Goal: Information Seeking & Learning: Learn about a topic

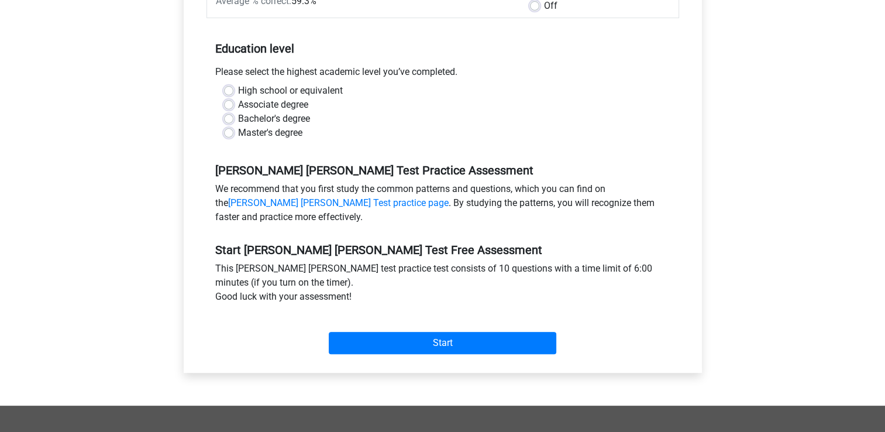
scroll to position [225, 0]
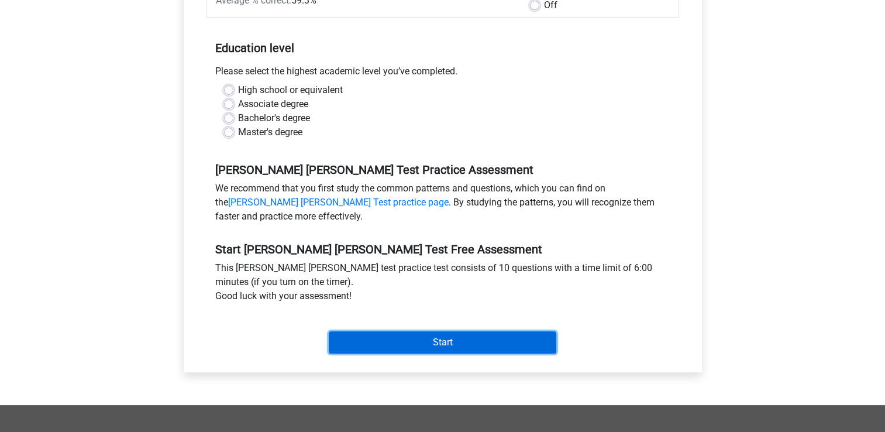
click at [374, 331] on input "Start" at bounding box center [443, 342] width 228 height 22
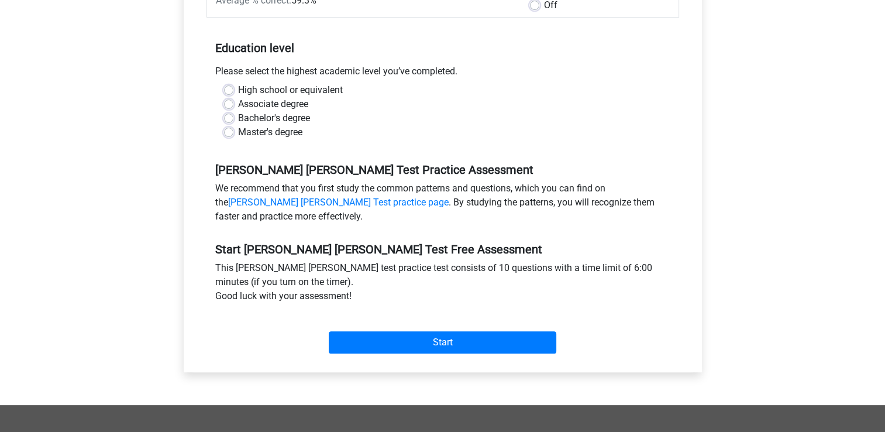
click at [366, 97] on div "Associate degree" at bounding box center [443, 104] width 438 height 14
click at [246, 111] on label "Bachelor's degree" at bounding box center [274, 118] width 72 height 14
click at [233, 111] on input "Bachelor's degree" at bounding box center [228, 117] width 9 height 12
radio input "true"
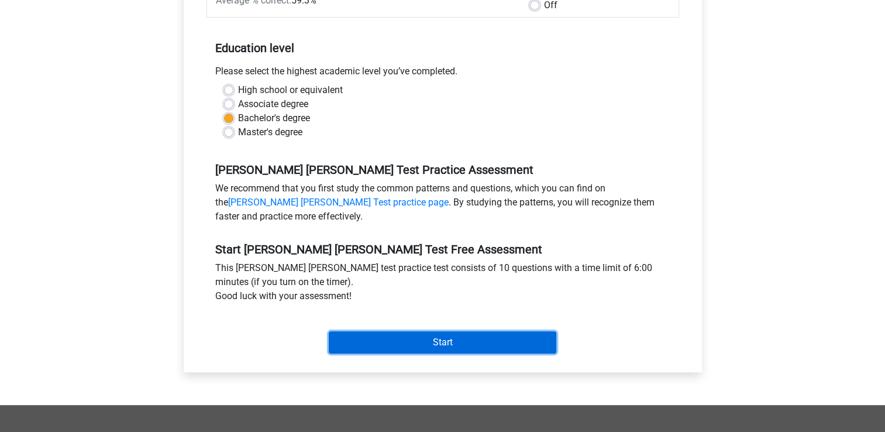
click at [410, 332] on input "Start" at bounding box center [443, 342] width 228 height 22
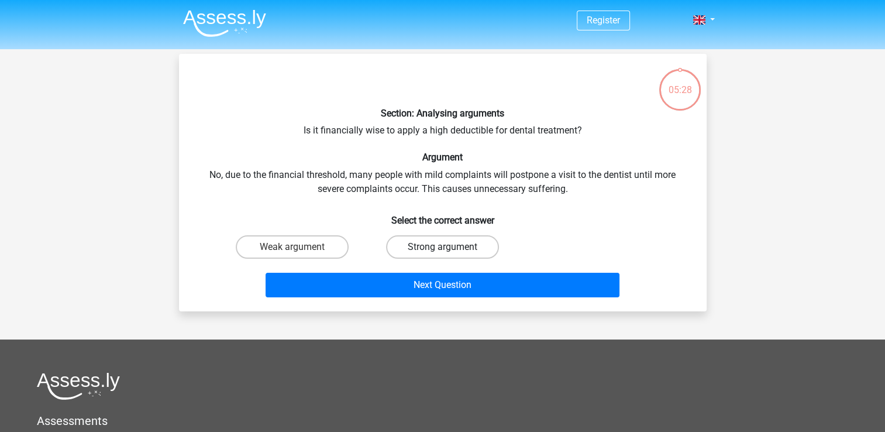
click at [437, 252] on label "Strong argument" at bounding box center [442, 246] width 113 height 23
click at [442, 252] on input "Strong argument" at bounding box center [446, 251] width 8 height 8
radio input "true"
click at [332, 242] on label "Weak argument" at bounding box center [292, 246] width 113 height 23
click at [300, 247] on input "Weak argument" at bounding box center [296, 251] width 8 height 8
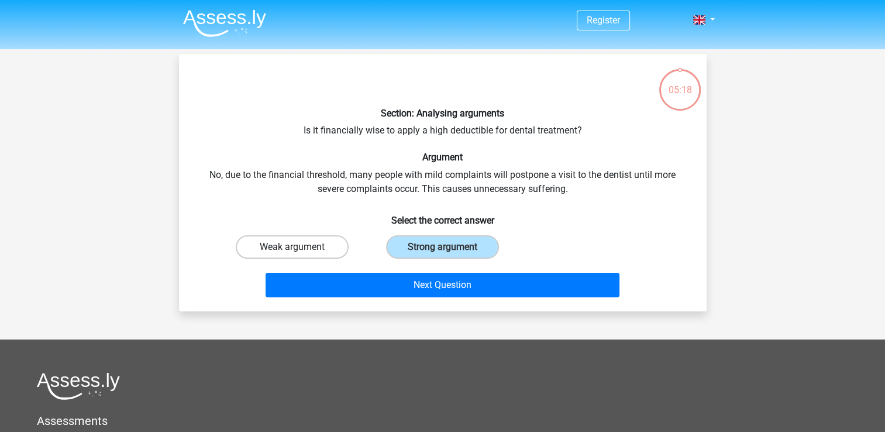
radio input "true"
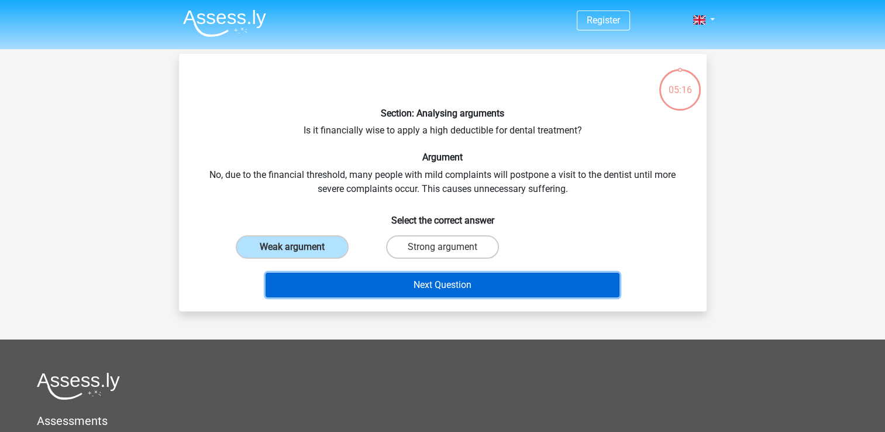
click at [386, 284] on button "Next Question" at bounding box center [443, 285] width 354 height 25
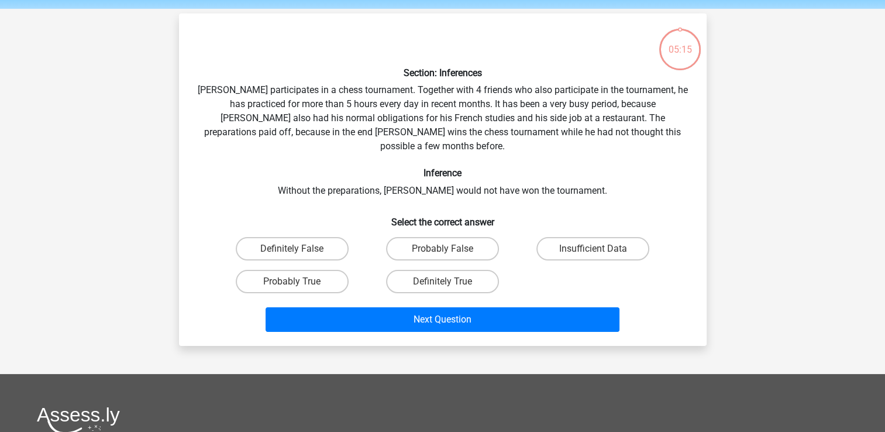
scroll to position [54, 0]
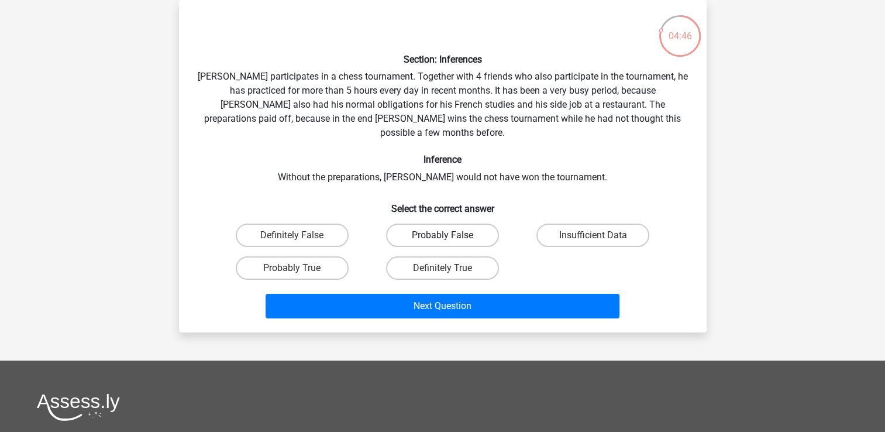
click at [464, 223] on label "Probably False" at bounding box center [442, 234] width 113 height 23
click at [450, 235] on input "Probably False" at bounding box center [446, 239] width 8 height 8
radio input "true"
click at [317, 256] on label "Probably True" at bounding box center [292, 267] width 113 height 23
click at [300, 268] on input "Probably True" at bounding box center [296, 272] width 8 height 8
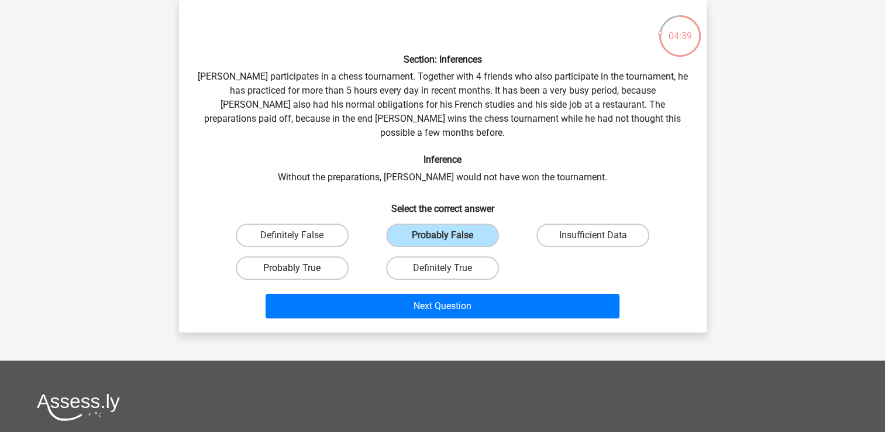
radio input "true"
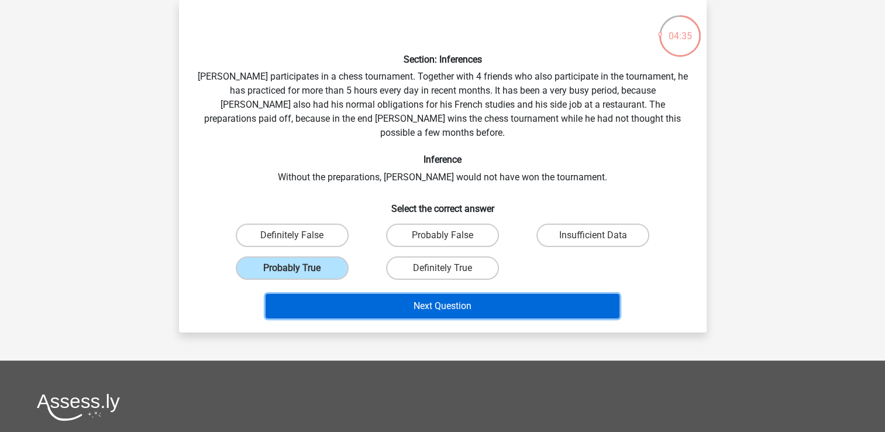
click at [381, 294] on button "Next Question" at bounding box center [443, 306] width 354 height 25
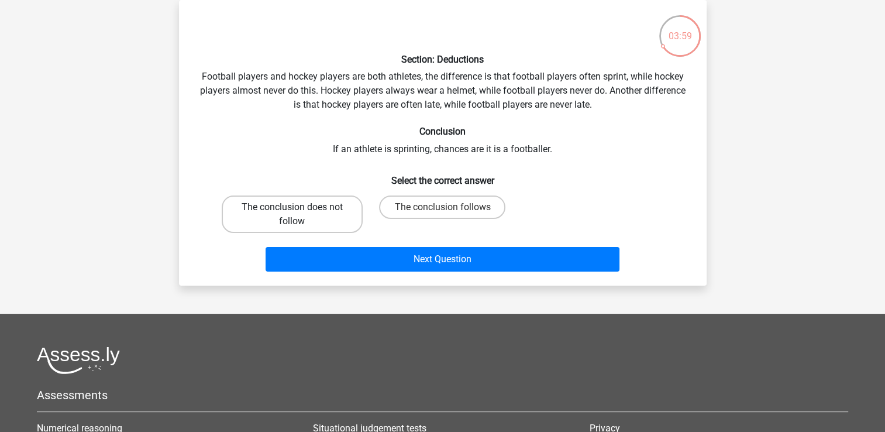
click at [332, 214] on label "The conclusion does not follow" at bounding box center [292, 213] width 141 height 37
click at [300, 214] on input "The conclusion does not follow" at bounding box center [296, 211] width 8 height 8
radio input "true"
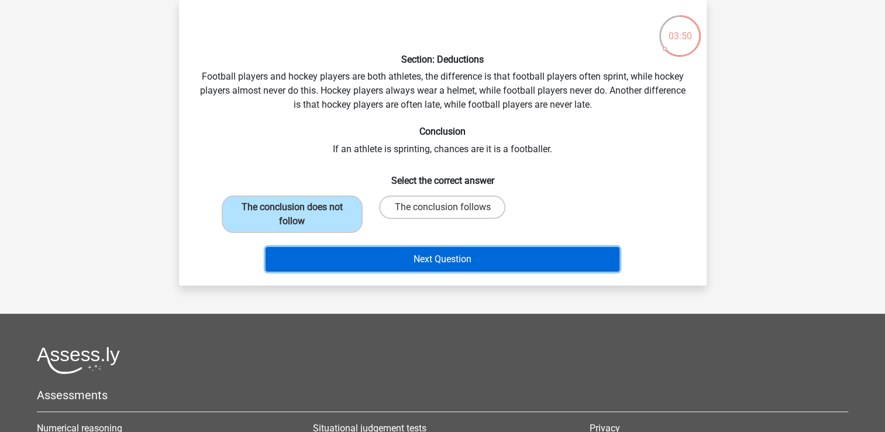
click at [381, 254] on button "Next Question" at bounding box center [443, 259] width 354 height 25
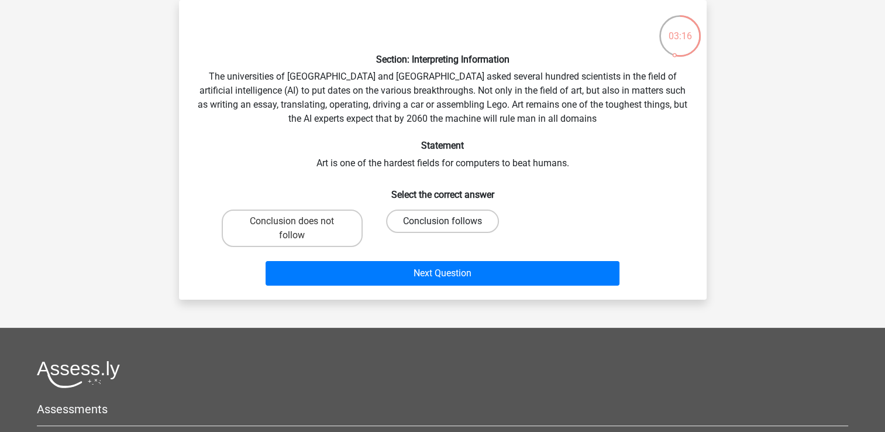
click at [402, 215] on label "Conclusion follows" at bounding box center [442, 220] width 113 height 23
click at [442, 221] on input "Conclusion follows" at bounding box center [446, 225] width 8 height 8
radio input "true"
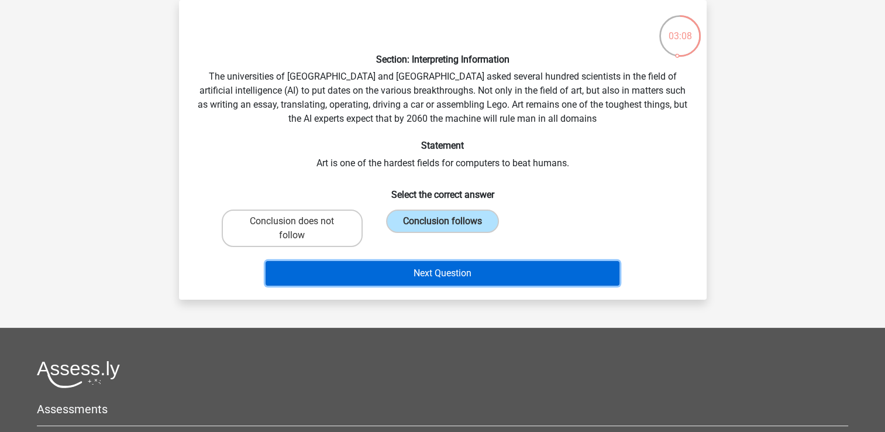
click at [410, 275] on button "Next Question" at bounding box center [443, 273] width 354 height 25
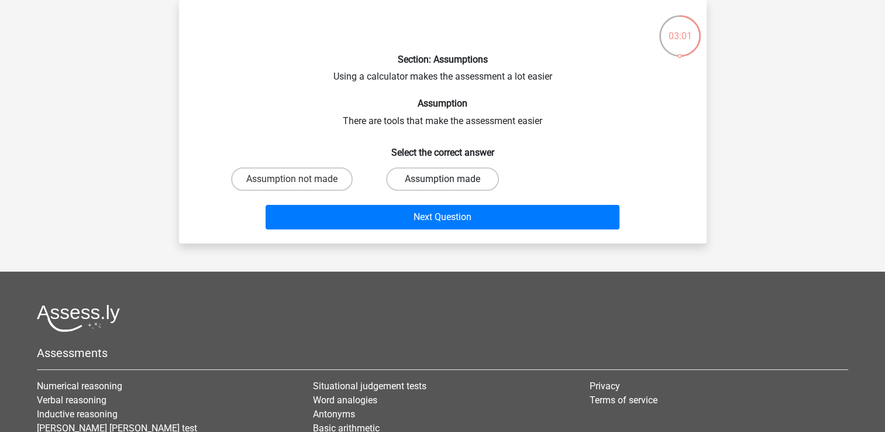
click at [446, 172] on label "Assumption made" at bounding box center [442, 178] width 113 height 23
click at [446, 179] on input "Assumption made" at bounding box center [446, 183] width 8 height 8
radio input "true"
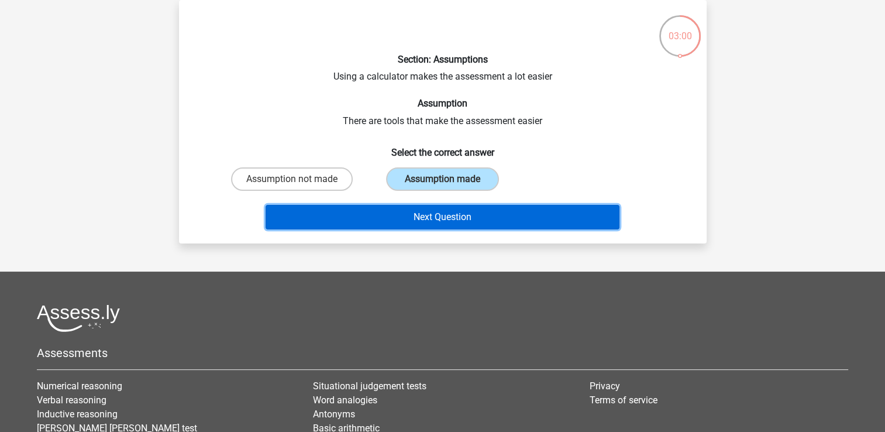
click at [425, 211] on button "Next Question" at bounding box center [443, 217] width 354 height 25
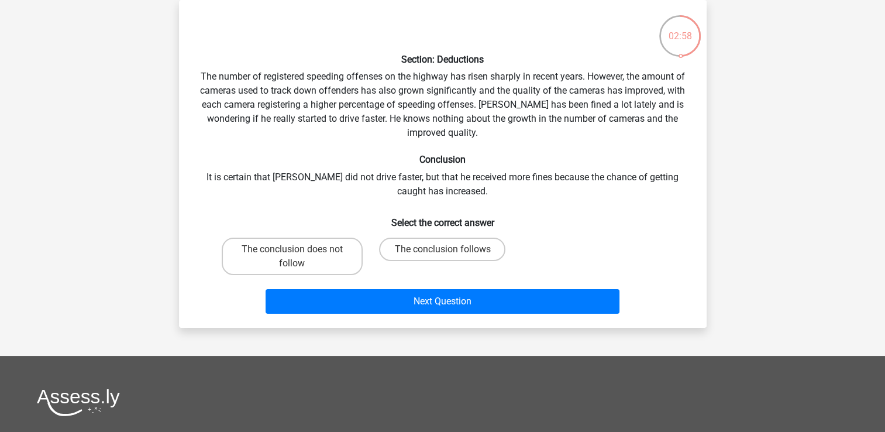
scroll to position [0, 0]
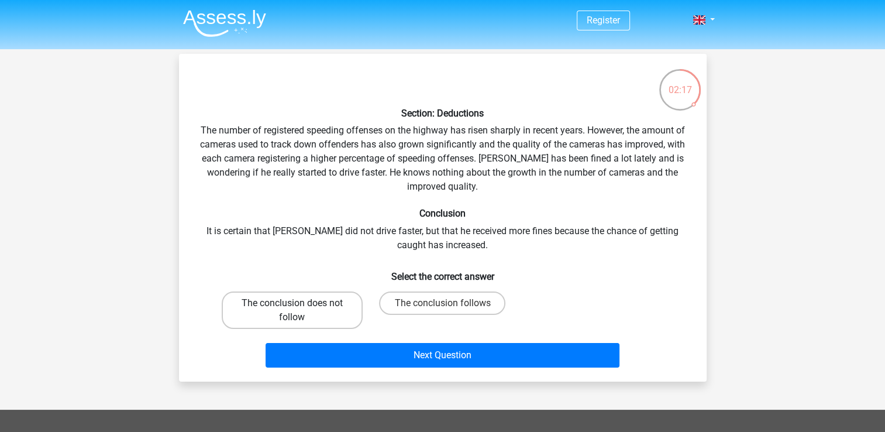
click at [320, 309] on label "The conclusion does not follow" at bounding box center [292, 309] width 141 height 37
click at [300, 309] on input "The conclusion does not follow" at bounding box center [296, 307] width 8 height 8
radio input "true"
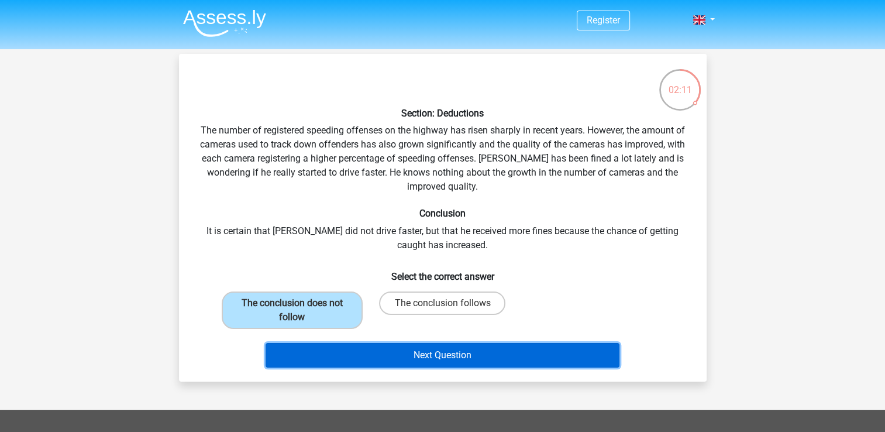
click at [394, 355] on button "Next Question" at bounding box center [443, 355] width 354 height 25
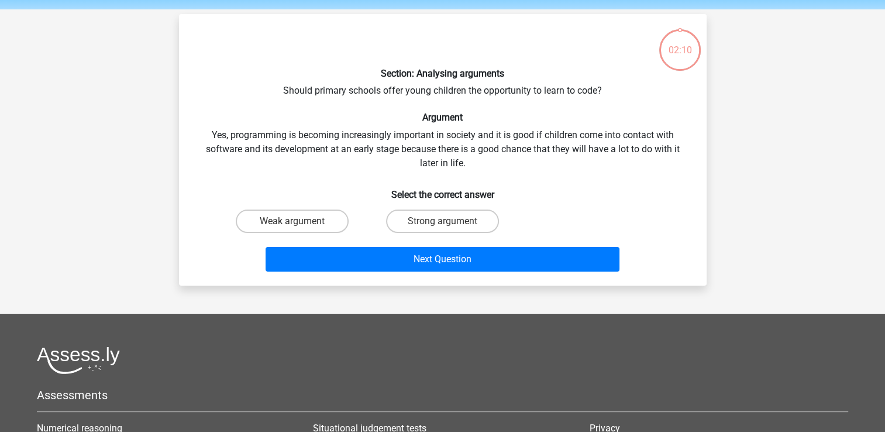
scroll to position [54, 0]
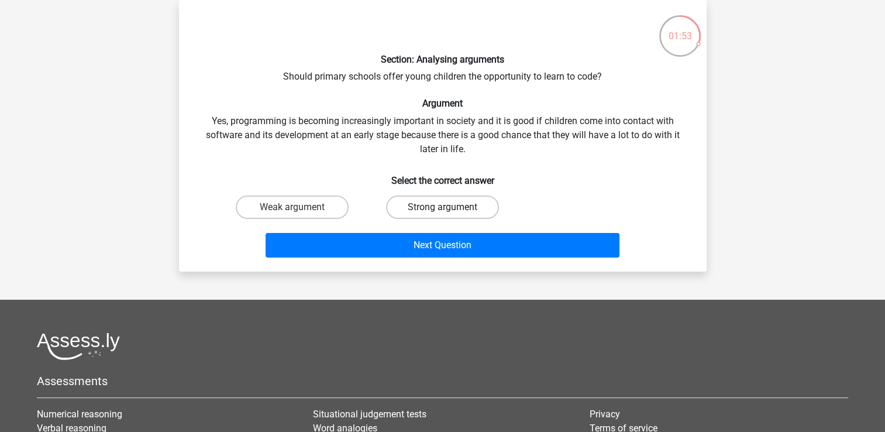
click at [417, 209] on label "Strong argument" at bounding box center [442, 206] width 113 height 23
click at [442, 209] on input "Strong argument" at bounding box center [446, 211] width 8 height 8
radio input "true"
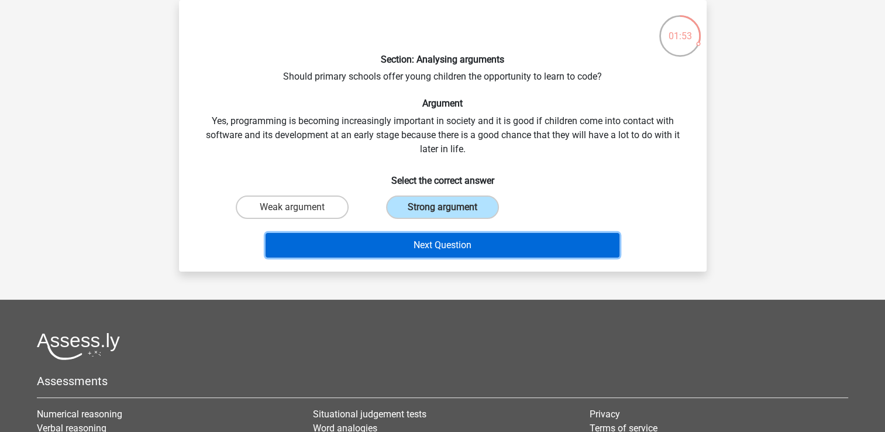
click at [412, 235] on button "Next Question" at bounding box center [443, 245] width 354 height 25
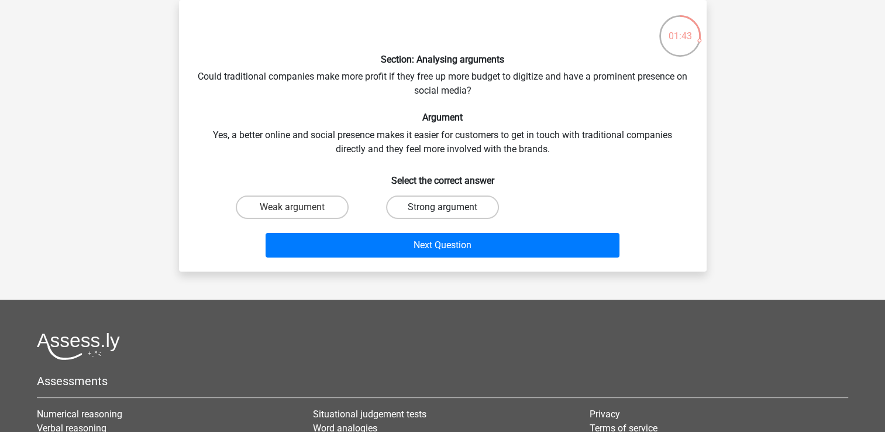
click at [407, 202] on label "Strong argument" at bounding box center [442, 206] width 113 height 23
click at [442, 207] on input "Strong argument" at bounding box center [446, 211] width 8 height 8
radio input "true"
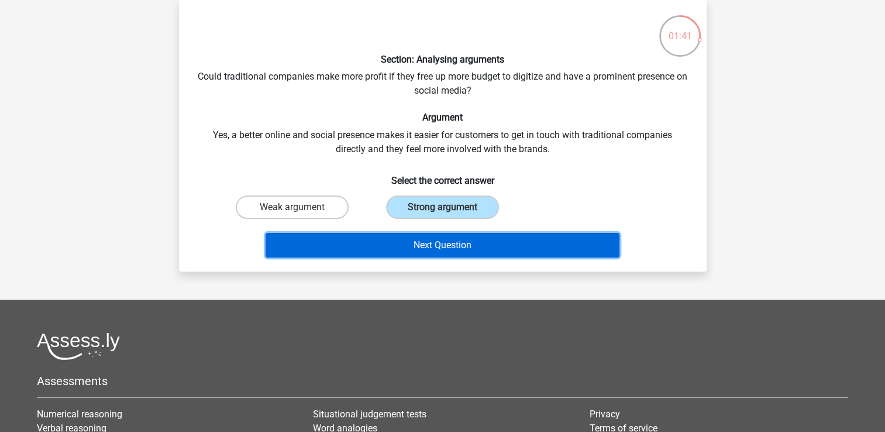
click at [385, 250] on button "Next Question" at bounding box center [443, 245] width 354 height 25
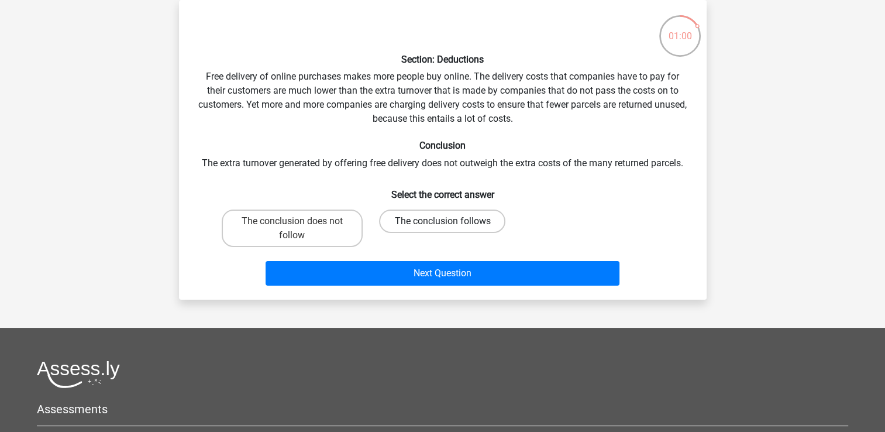
click at [407, 216] on label "The conclusion follows" at bounding box center [442, 220] width 126 height 23
click at [442, 221] on input "The conclusion follows" at bounding box center [446, 225] width 8 height 8
radio input "true"
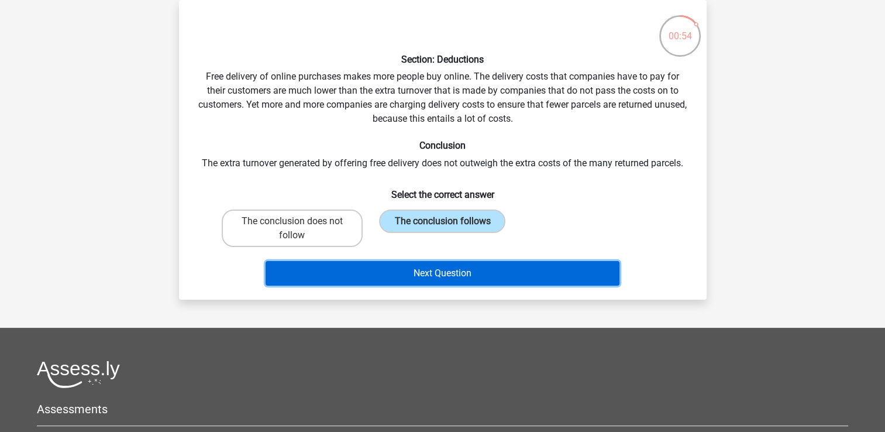
click at [445, 270] on button "Next Question" at bounding box center [443, 273] width 354 height 25
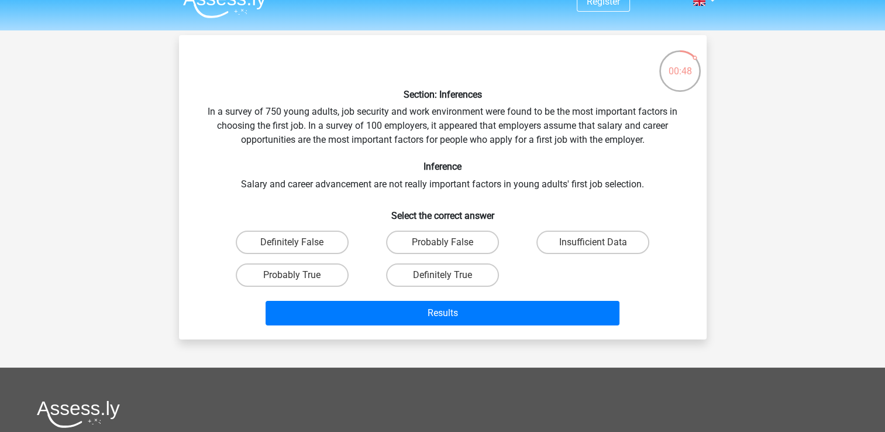
scroll to position [0, 0]
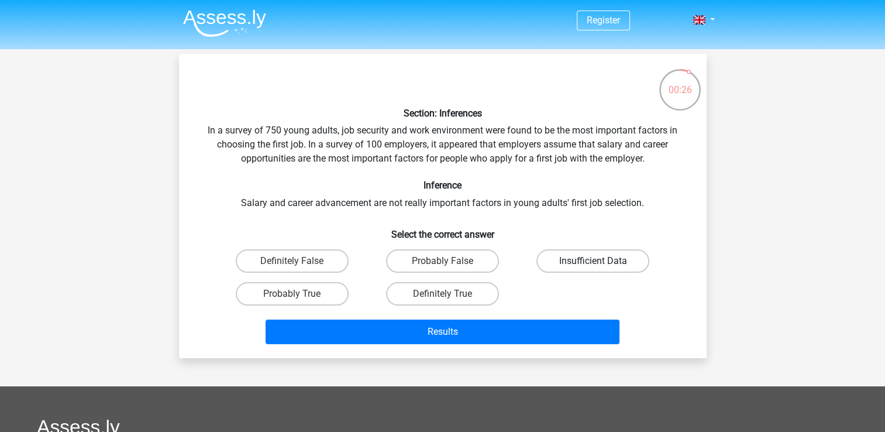
click at [579, 261] on label "Insufficient Data" at bounding box center [592, 260] width 113 height 23
click at [593, 261] on input "Insufficient Data" at bounding box center [597, 265] width 8 height 8
radio input "true"
click at [485, 262] on label "Probably False" at bounding box center [442, 260] width 113 height 23
click at [450, 262] on input "Probably False" at bounding box center [446, 265] width 8 height 8
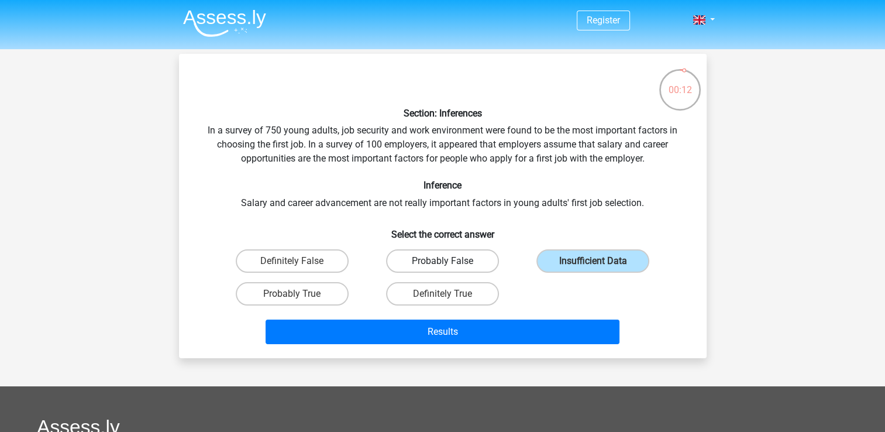
radio input "true"
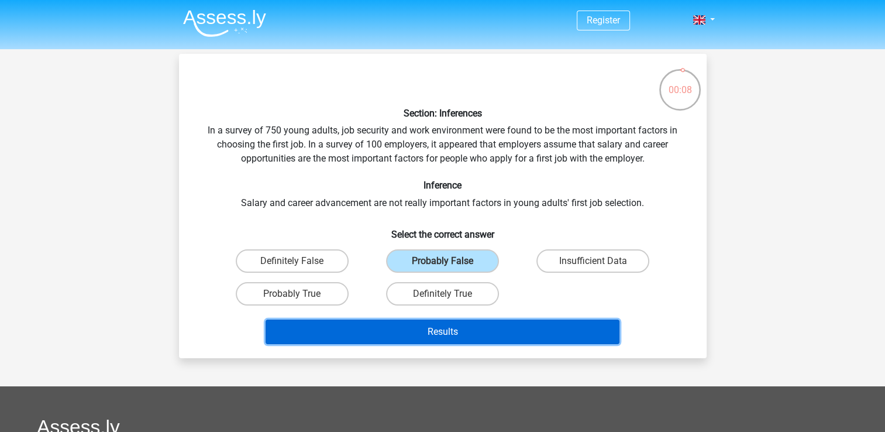
click at [467, 335] on button "Results" at bounding box center [443, 331] width 354 height 25
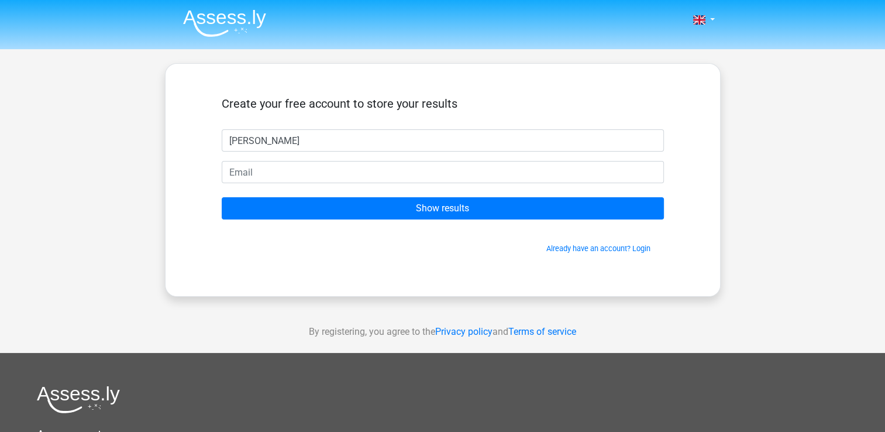
type input "[PERSON_NAME]"
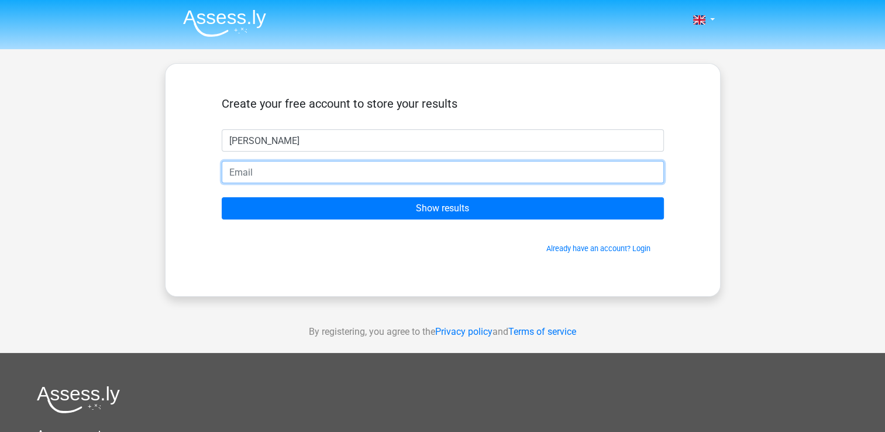
click at [355, 171] on input "email" at bounding box center [443, 172] width 442 height 22
type input "[EMAIL_ADDRESS][DOMAIN_NAME]"
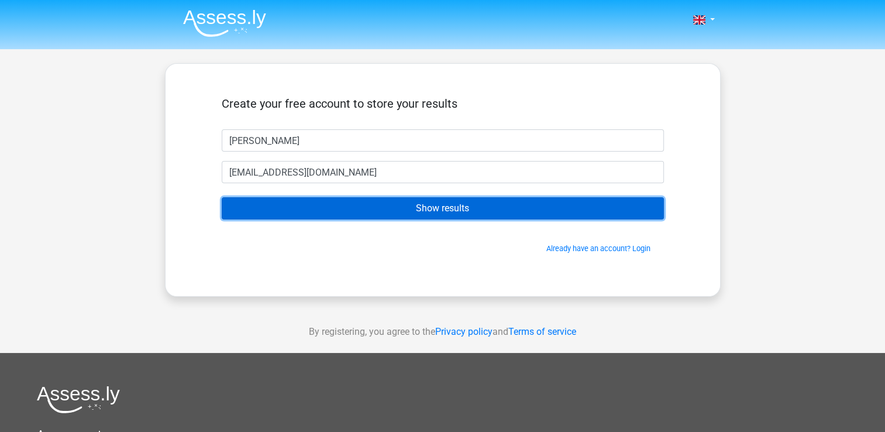
click at [335, 211] on input "Show results" at bounding box center [443, 208] width 442 height 22
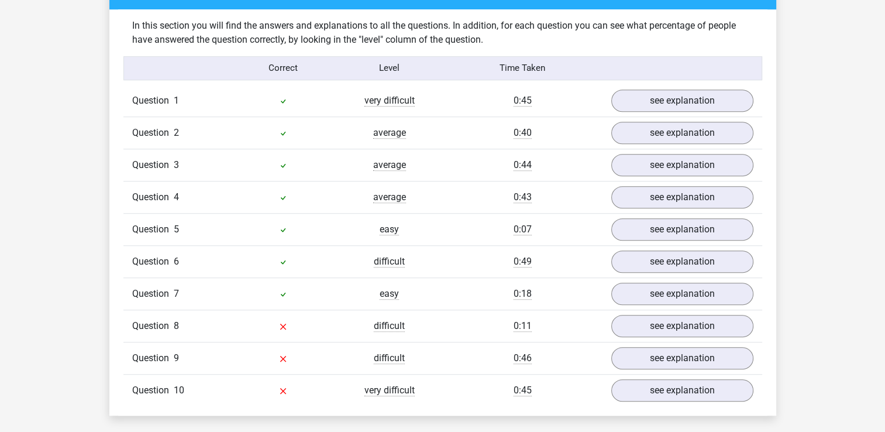
scroll to position [913, 0]
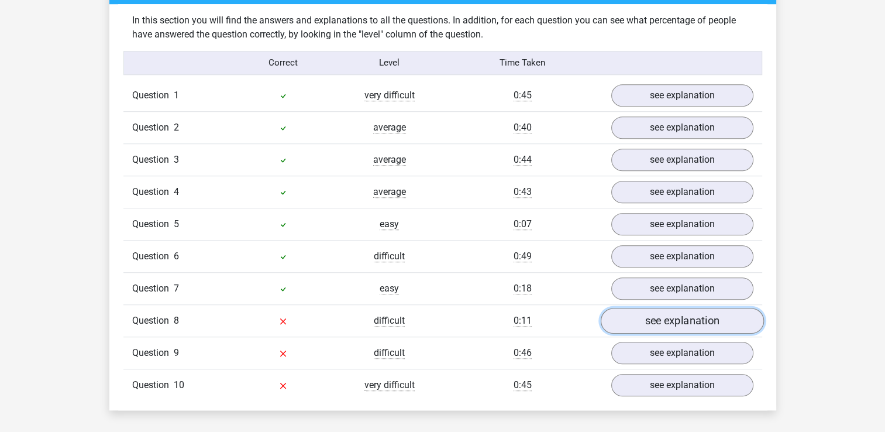
click at [642, 308] on link "see explanation" at bounding box center [681, 321] width 163 height 26
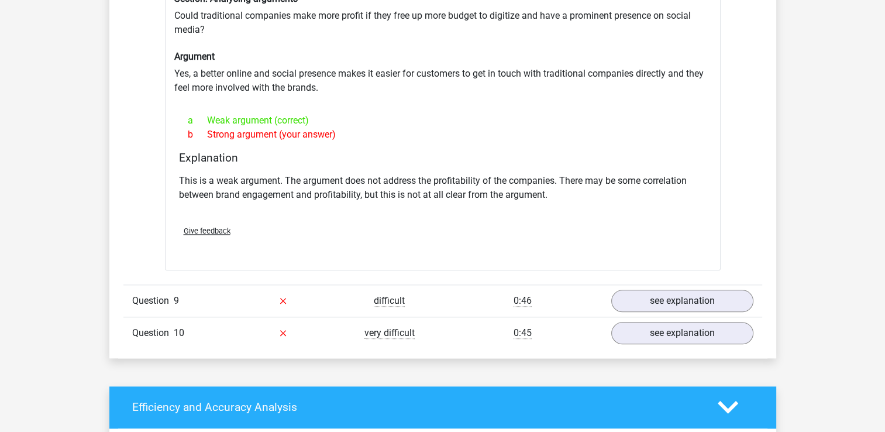
scroll to position [1275, 0]
click at [651, 288] on link "see explanation" at bounding box center [681, 301] width 163 height 26
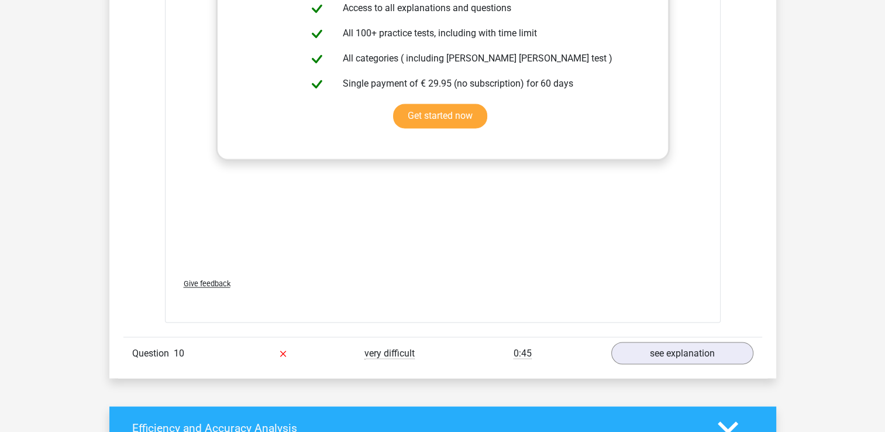
scroll to position [1894, 0]
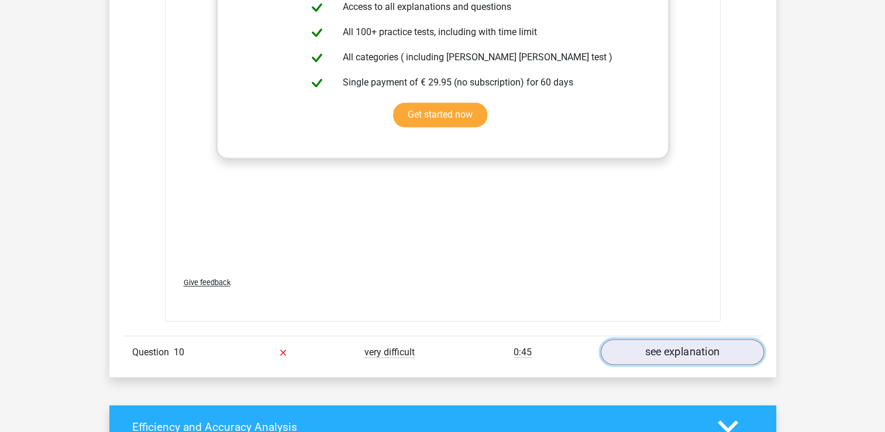
click at [648, 339] on link "see explanation" at bounding box center [681, 352] width 163 height 26
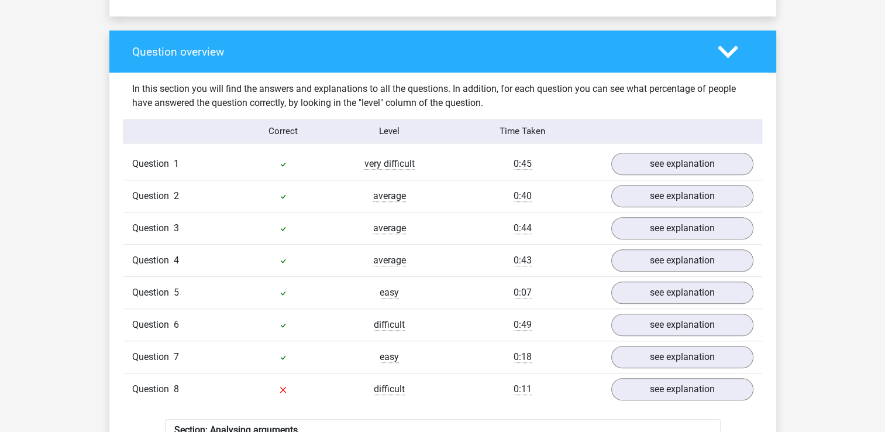
scroll to position [847, 0]
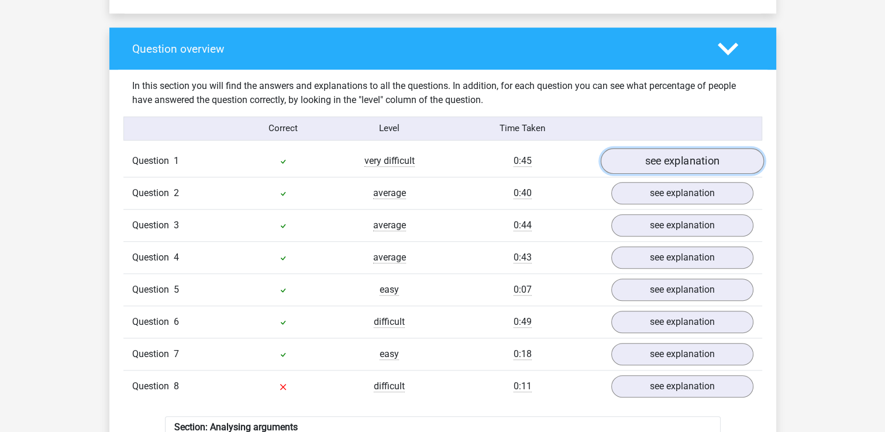
click at [637, 148] on link "see explanation" at bounding box center [681, 161] width 163 height 26
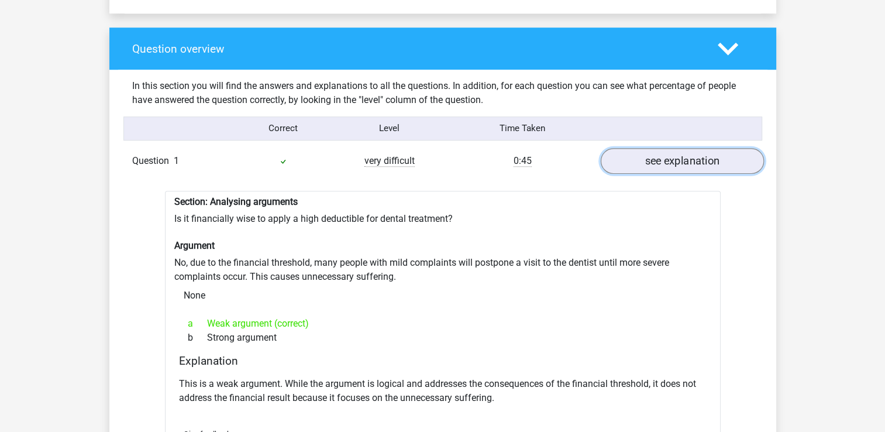
click at [637, 148] on link "see explanation" at bounding box center [681, 161] width 163 height 26
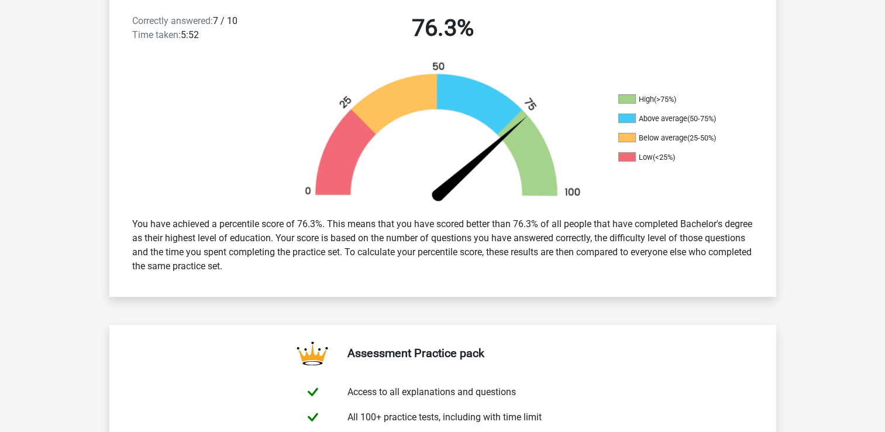
scroll to position [311, 0]
